Goal: Task Accomplishment & Management: Use online tool/utility

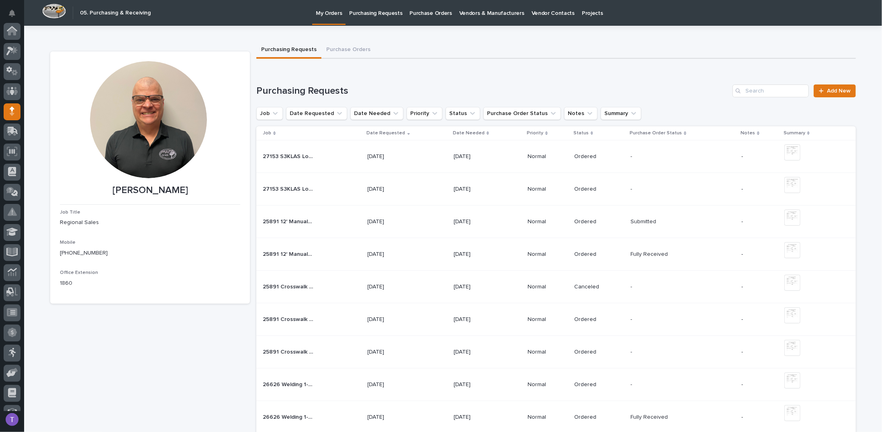
scroll to position [74, 0]
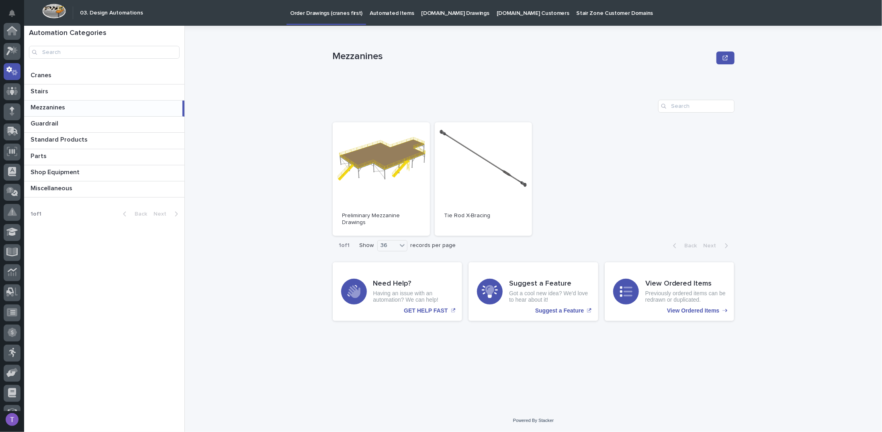
scroll to position [40, 0]
click at [382, 11] on p "Automated Items" at bounding box center [392, 8] width 44 height 17
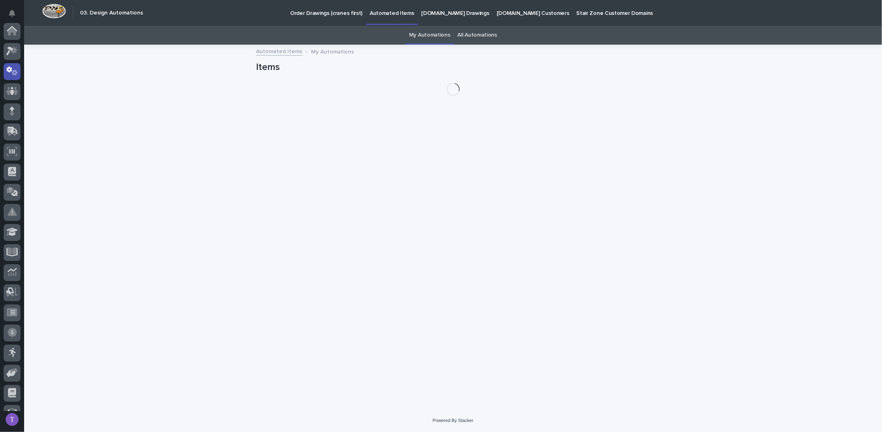
scroll to position [40, 0]
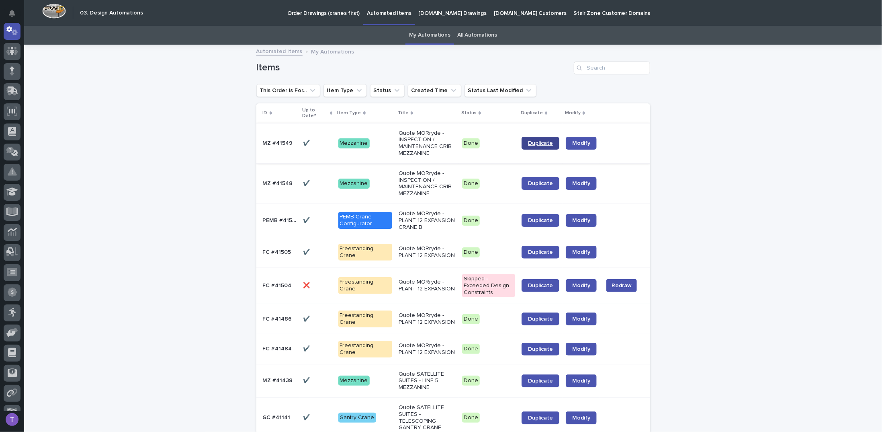
click at [539, 141] on span "Duplicate" at bounding box center [540, 143] width 25 height 6
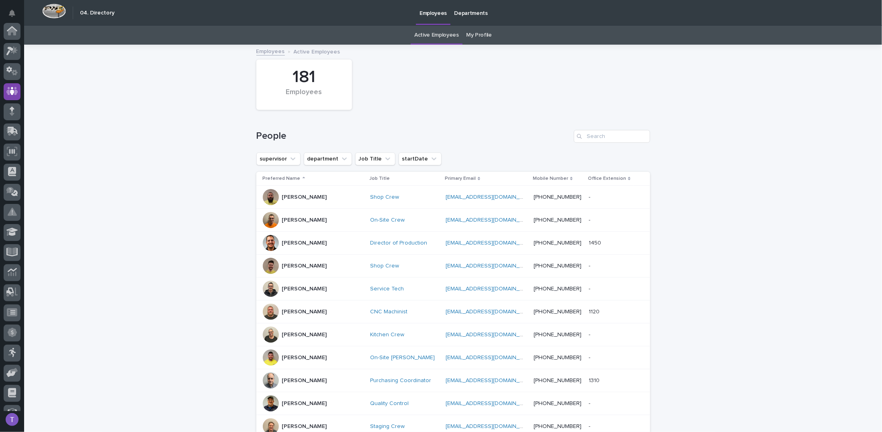
scroll to position [60, 0]
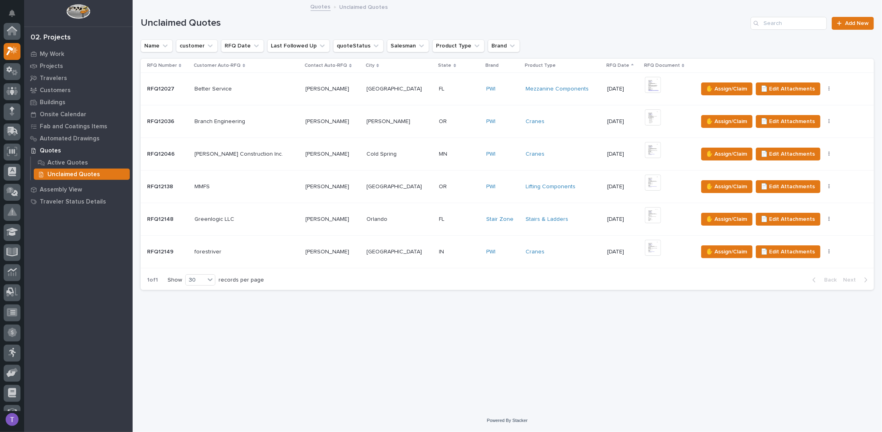
scroll to position [20, 0]
